Goal: Task Accomplishment & Management: Manage account settings

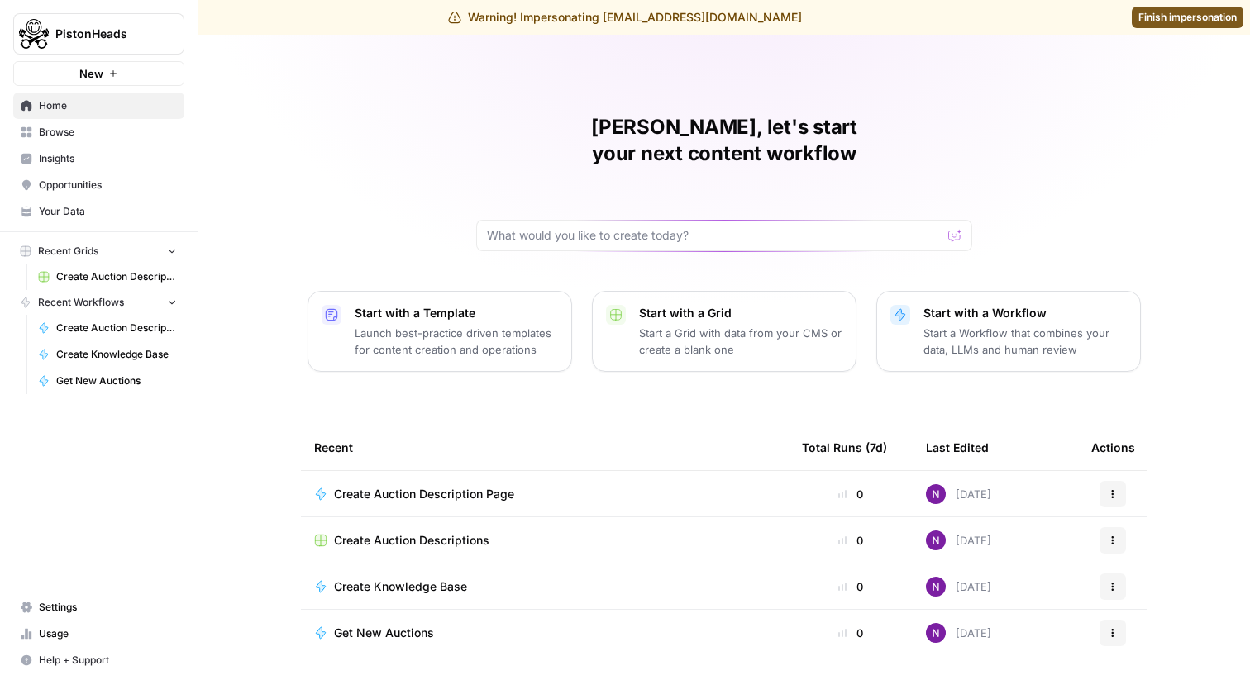
click at [98, 605] on span "Settings" at bounding box center [108, 607] width 138 height 15
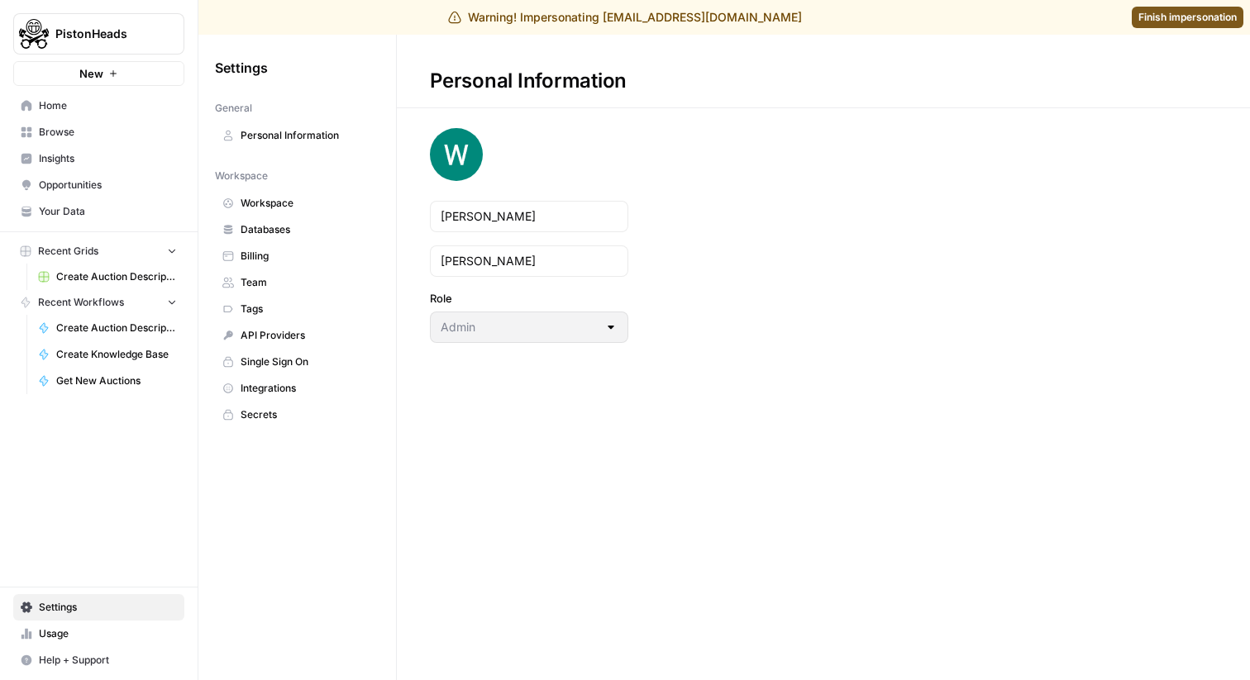
click at [297, 298] on link "Tags" at bounding box center [297, 309] width 165 height 26
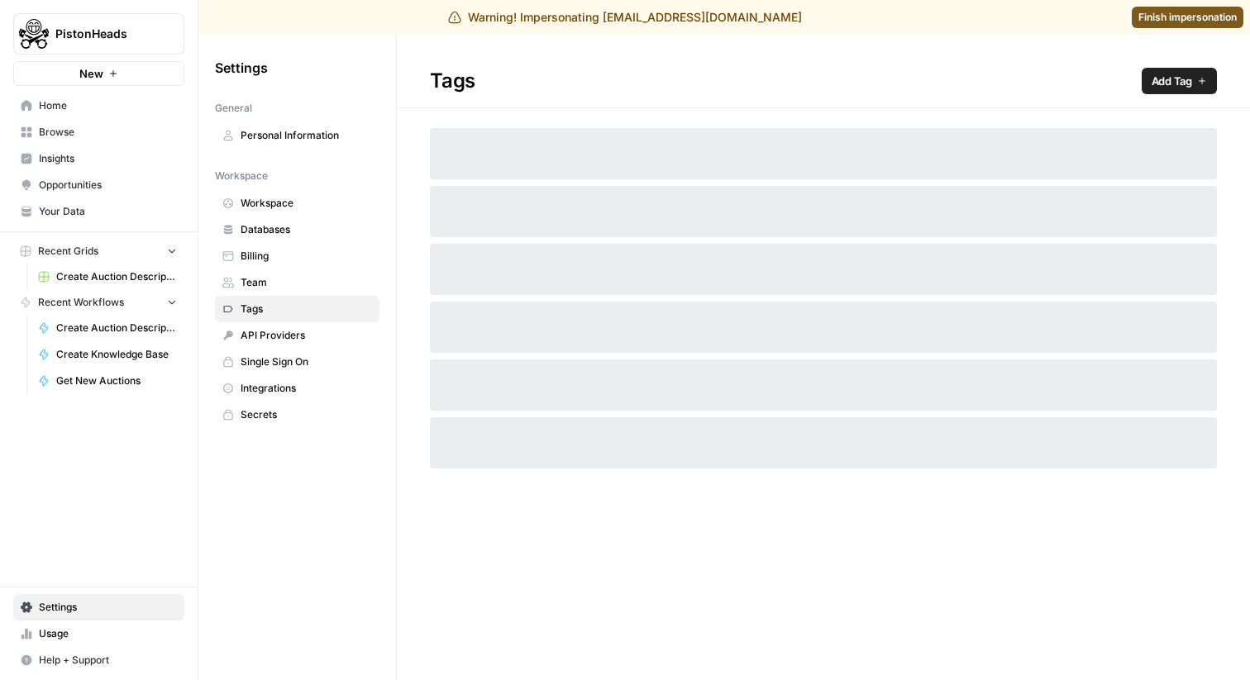
click at [293, 283] on span "Team" at bounding box center [306, 282] width 131 height 15
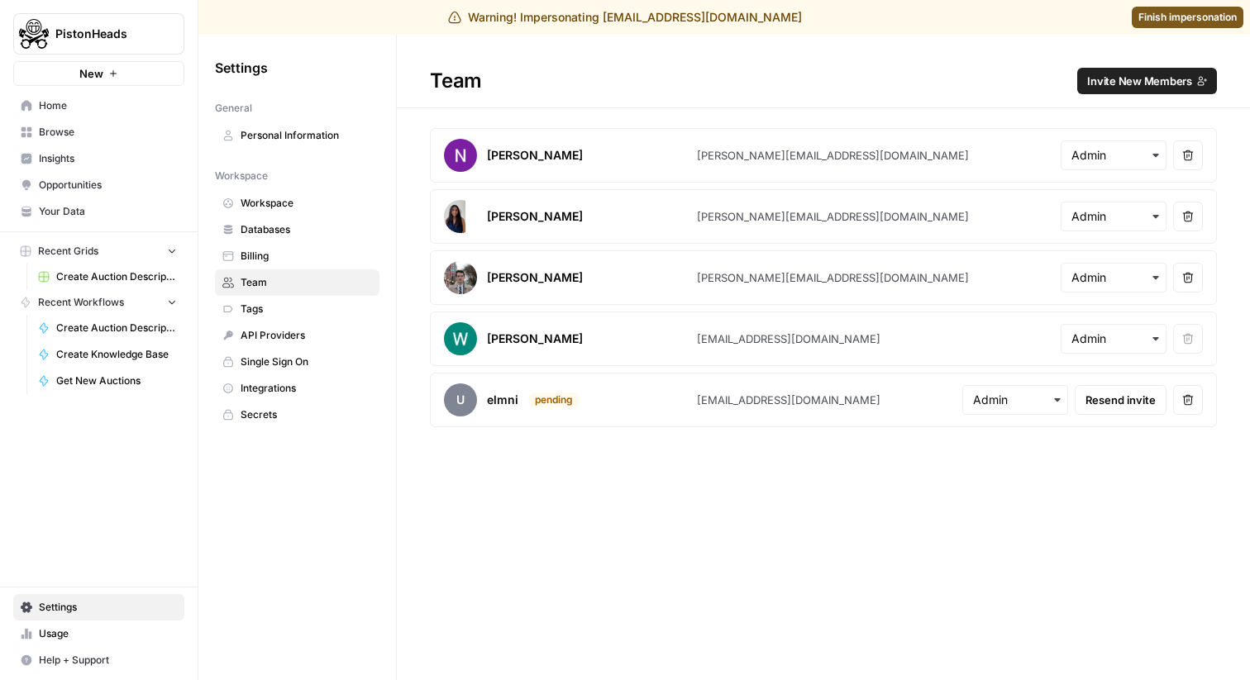
click at [1132, 88] on span "Invite New Members" at bounding box center [1139, 81] width 105 height 17
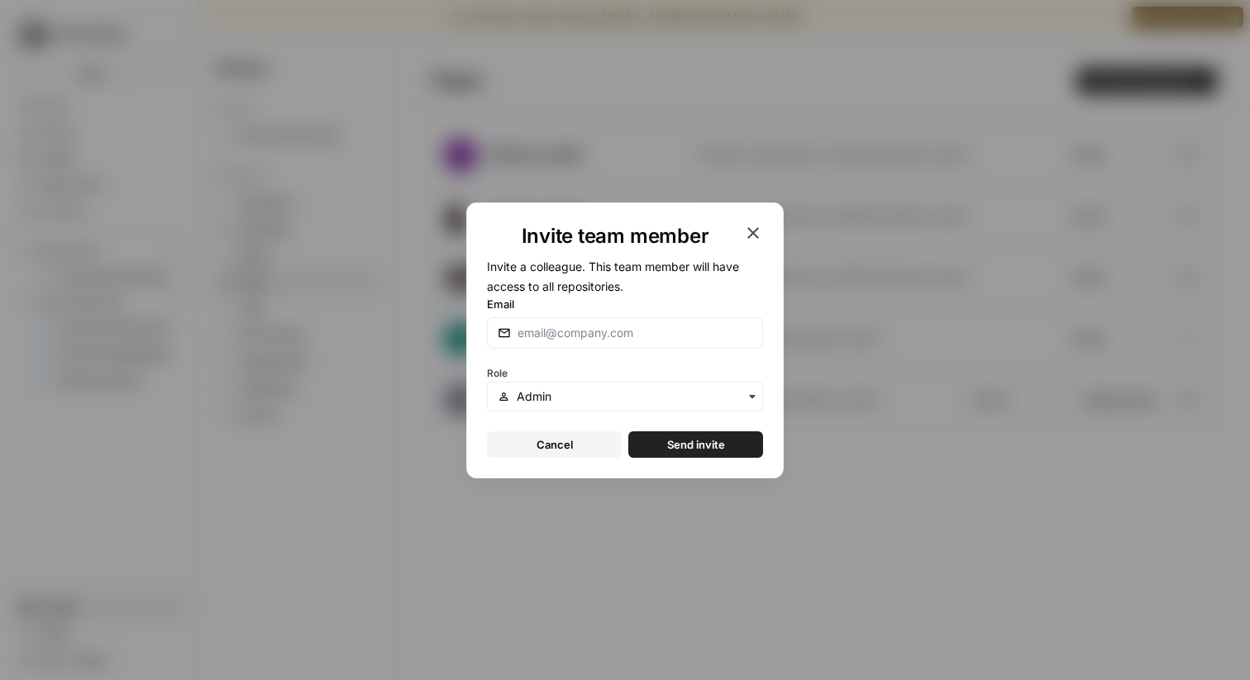
click at [744, 246] on div "Invite team member" at bounding box center [625, 236] width 276 height 26
click at [747, 228] on icon "button" at bounding box center [753, 233] width 12 height 12
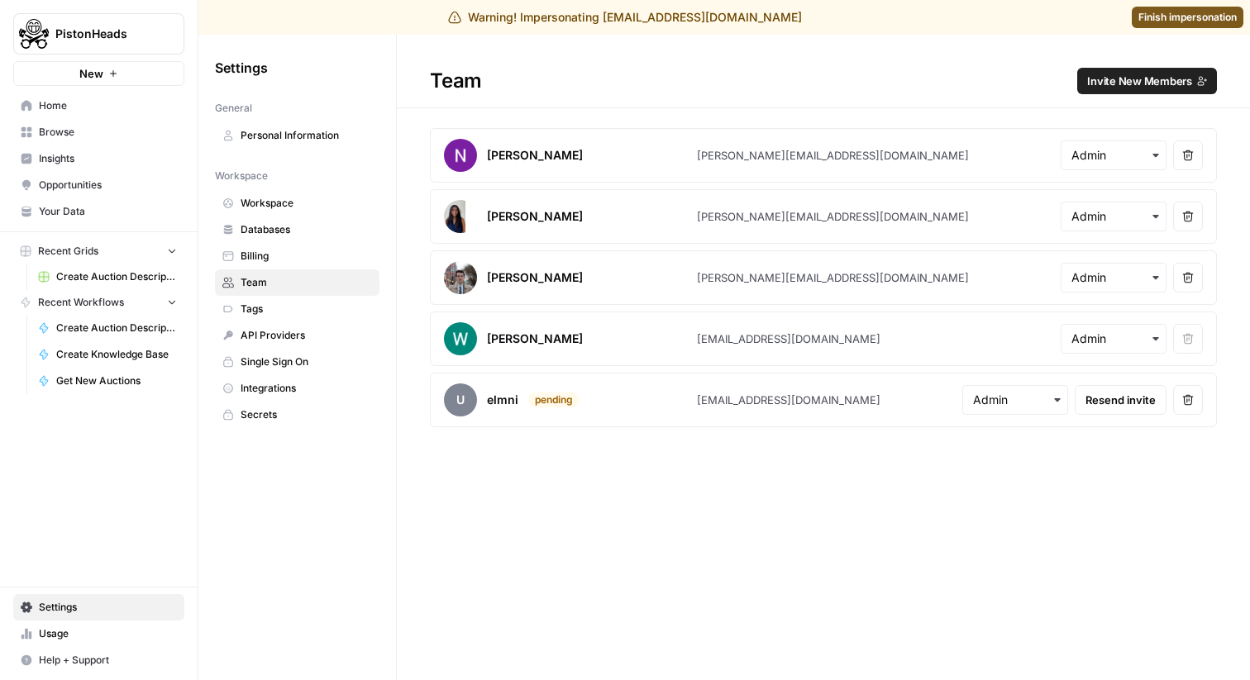
click at [1190, 398] on icon "button" at bounding box center [1188, 400] width 12 height 12
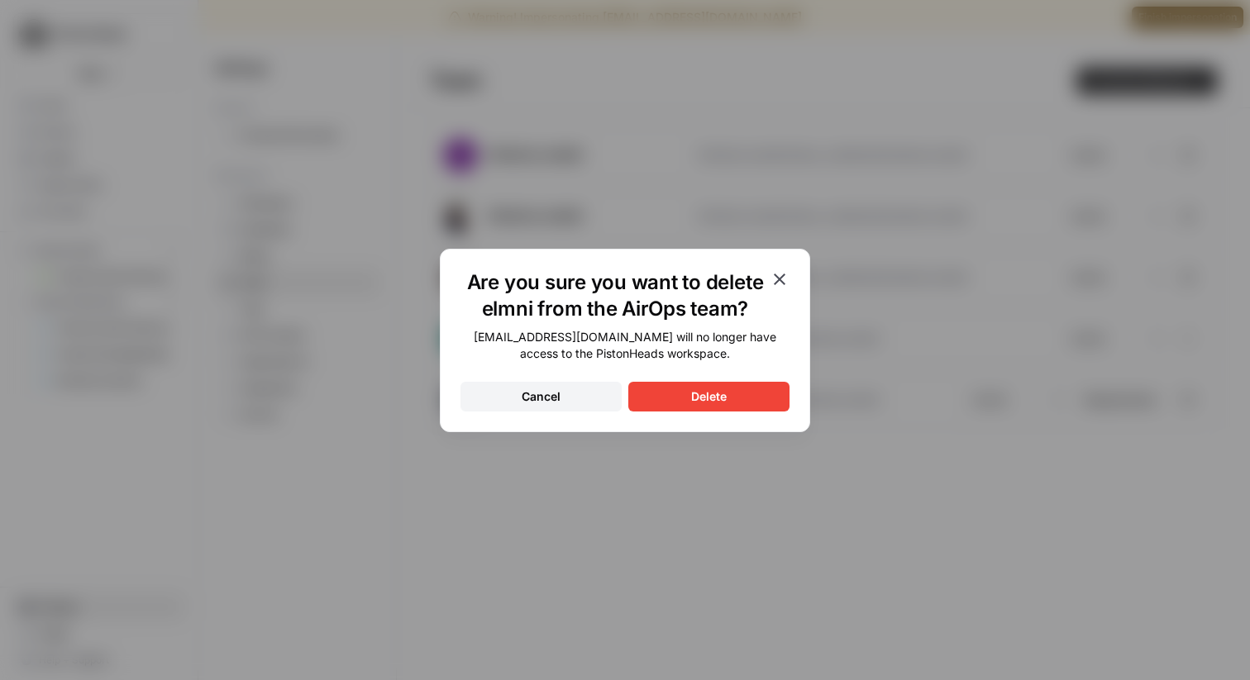
click at [765, 395] on button "Delete" at bounding box center [708, 397] width 161 height 30
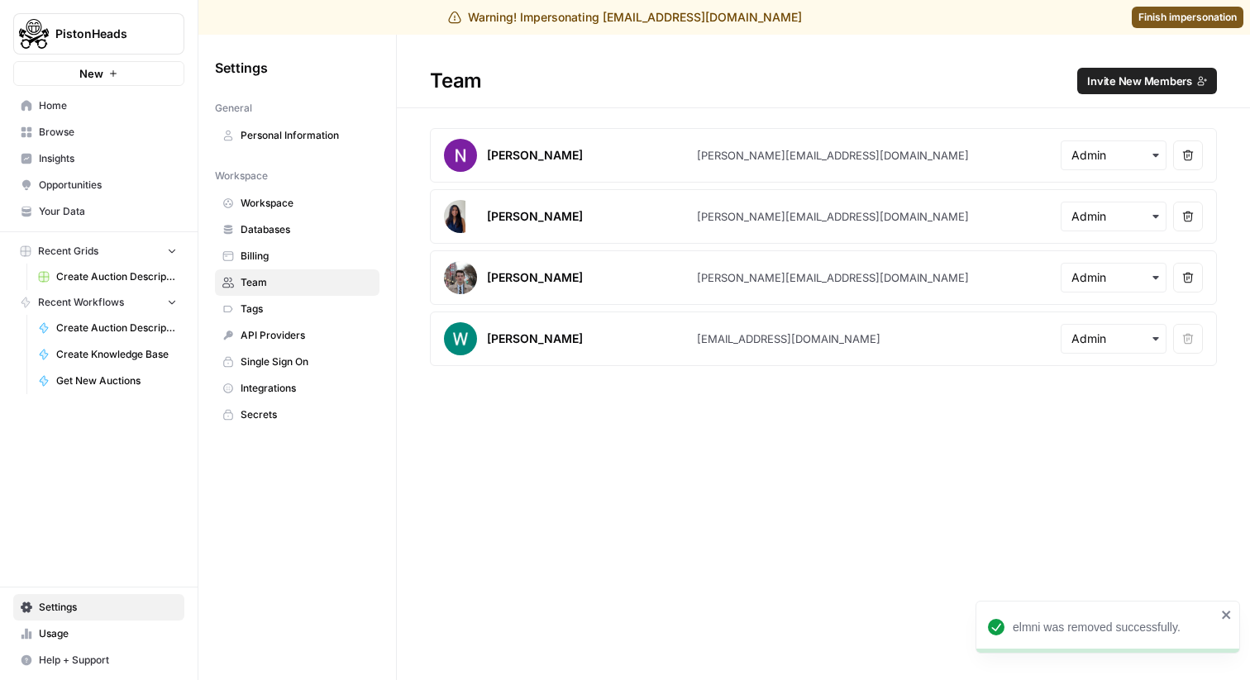
click at [1131, 76] on span "Invite New Members" at bounding box center [1139, 81] width 105 height 17
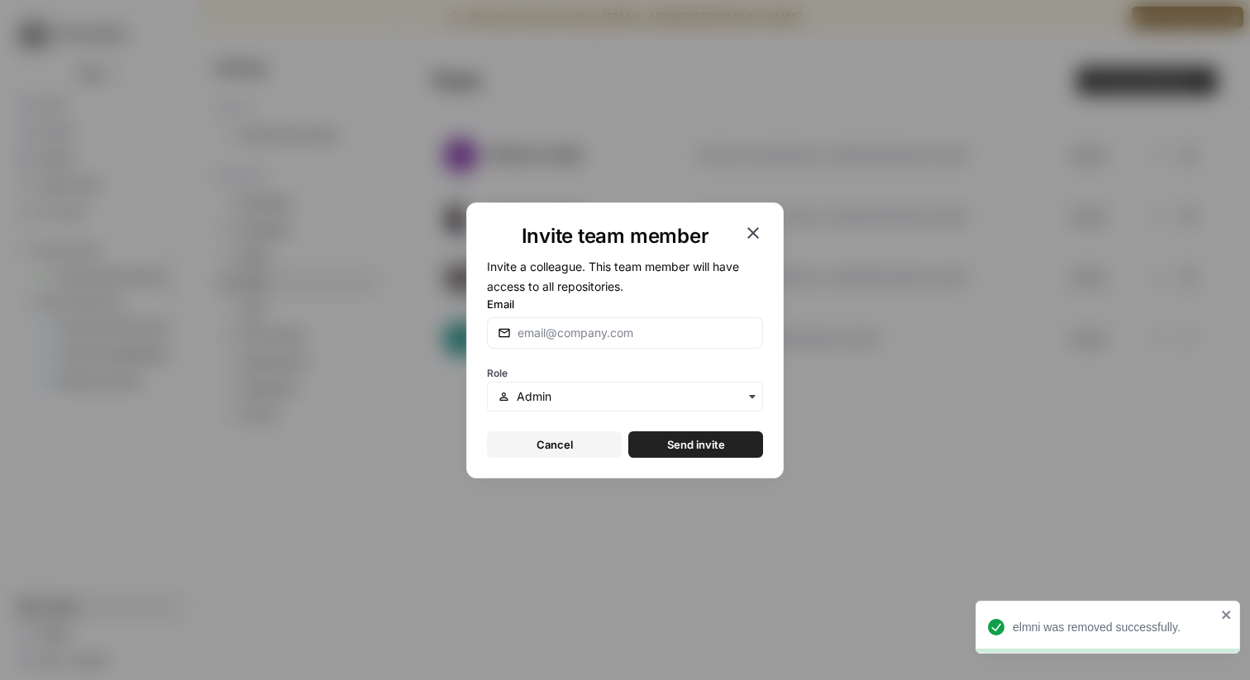
click at [644, 322] on div at bounding box center [625, 332] width 276 height 31
type input "[PERSON_NAME][EMAIL_ADDRESS][DOMAIN_NAME]"
click at [670, 448] on span "Send invite" at bounding box center [696, 444] width 58 height 17
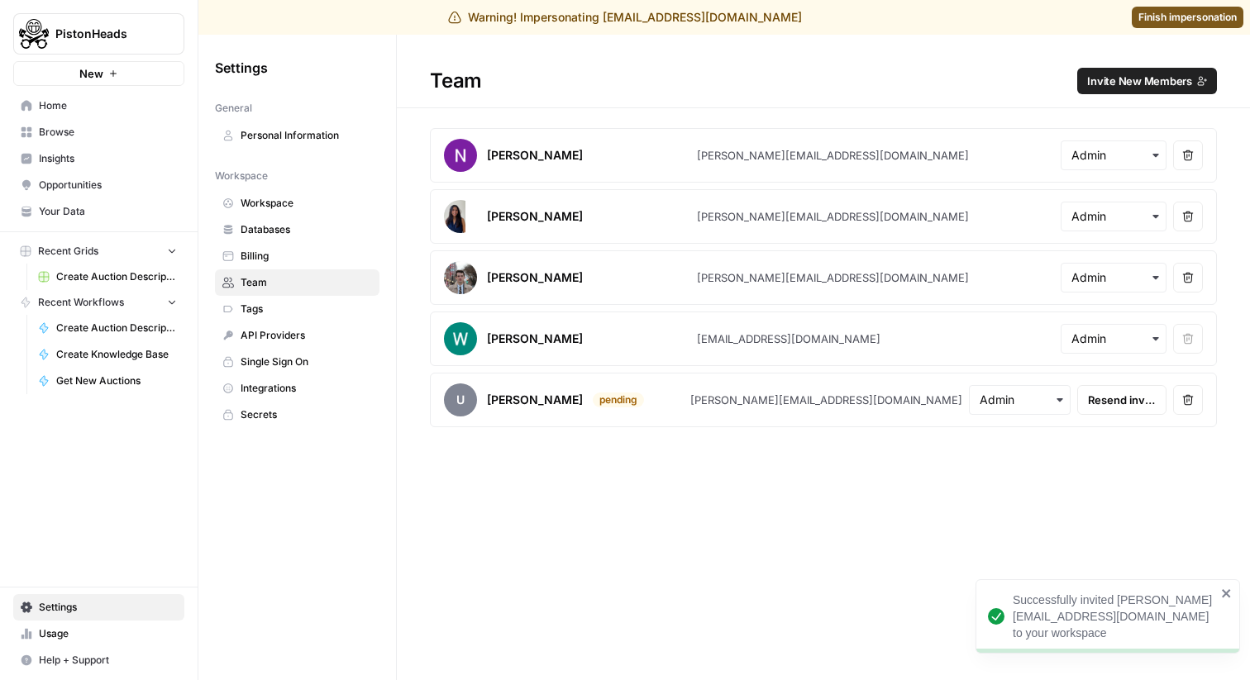
click at [1180, 16] on span "Finish impersonation" at bounding box center [1187, 17] width 98 height 15
